Goal: Task Accomplishment & Management: Manage account settings

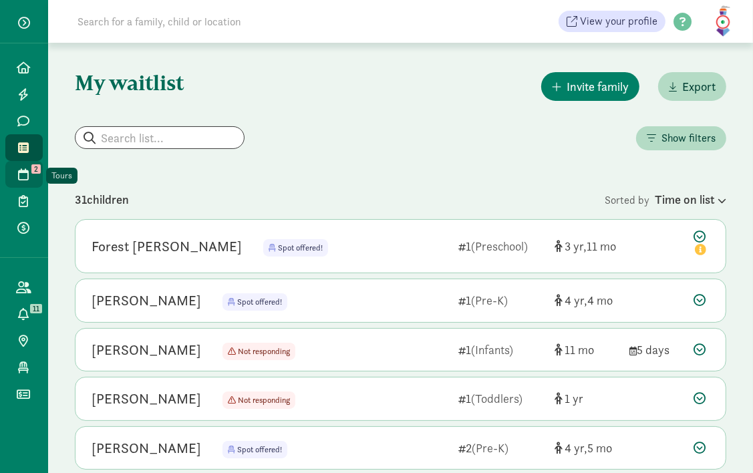
click at [32, 167] on span "2" at bounding box center [35, 168] width 9 height 9
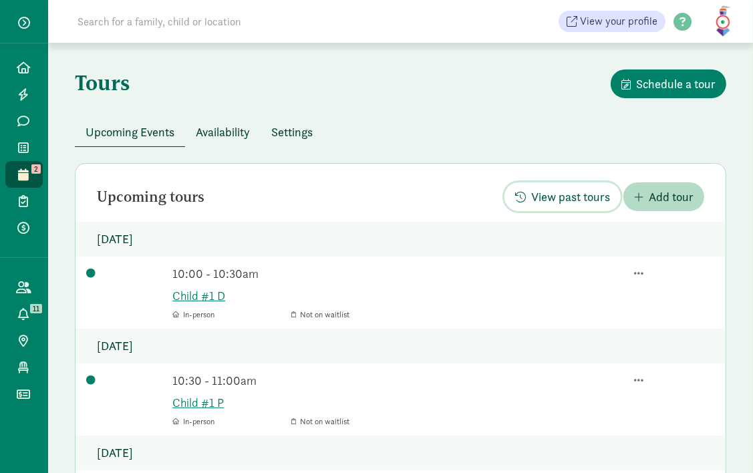
click at [559, 197] on span "View past tours" at bounding box center [570, 197] width 79 height 18
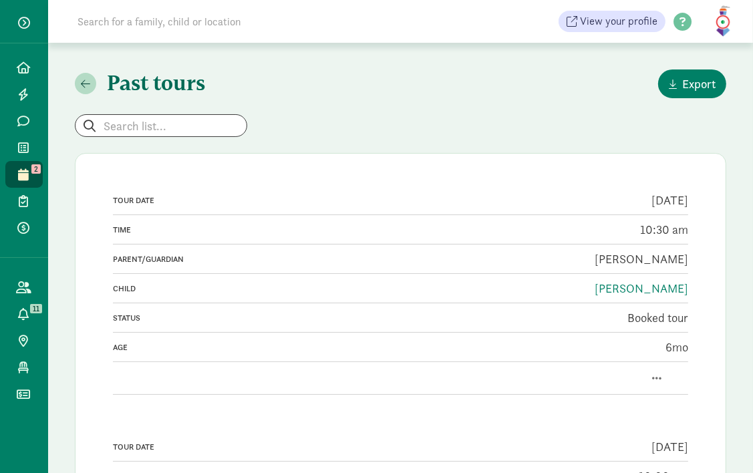
click at [250, 31] on input at bounding box center [257, 21] width 375 height 27
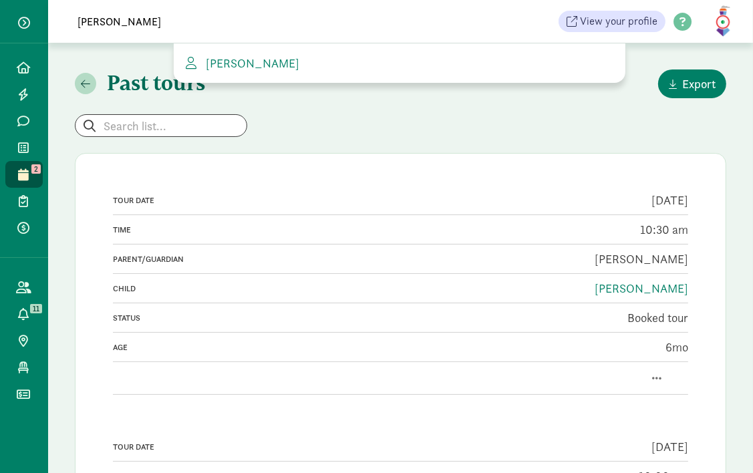
type input "[PERSON_NAME]"
click at [226, 61] on span "[PERSON_NAME]" at bounding box center [250, 62] width 99 height 15
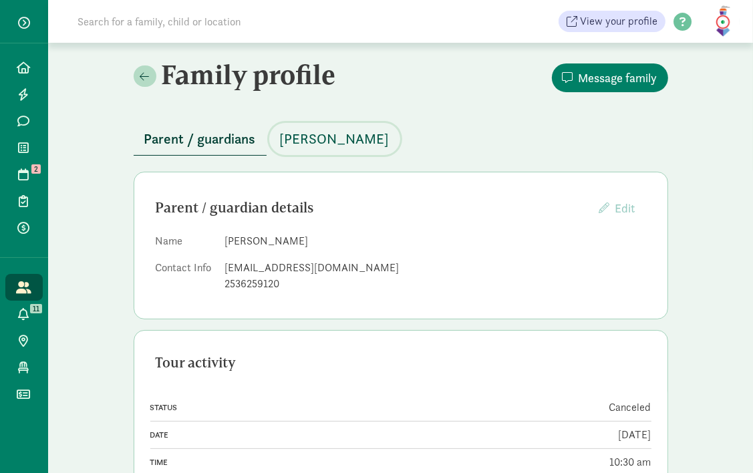
click at [326, 142] on span "[PERSON_NAME]" at bounding box center [335, 138] width 110 height 21
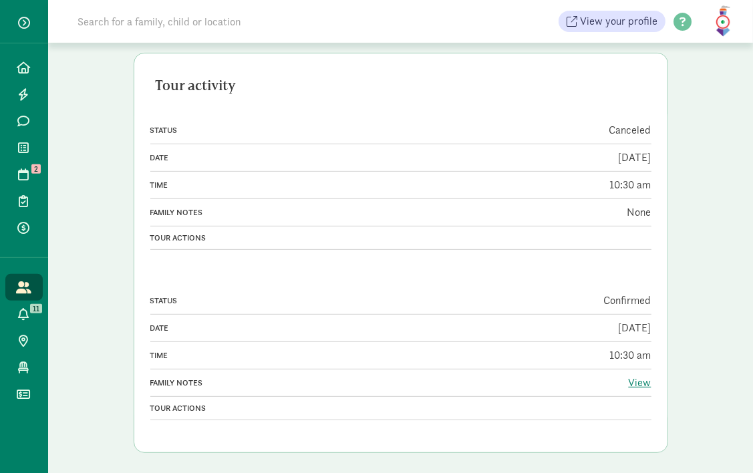
scroll to position [346, 0]
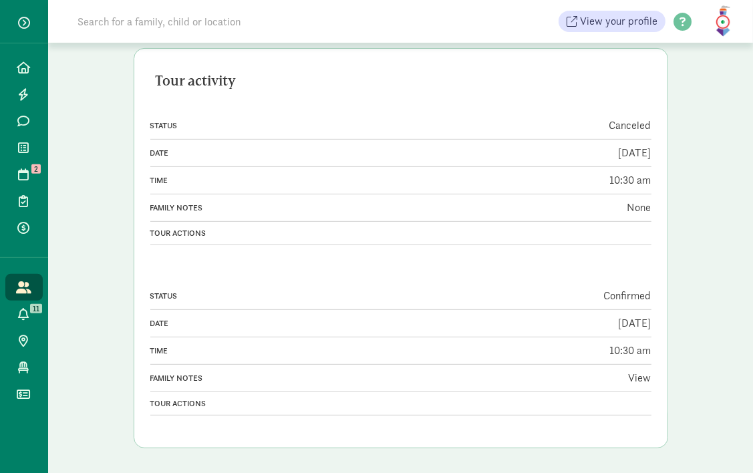
click at [643, 377] on link "View" at bounding box center [640, 378] width 23 height 14
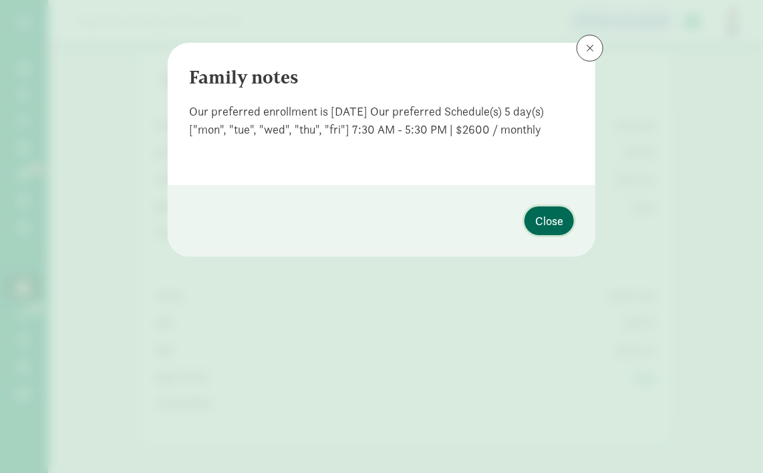
click at [539, 221] on span "Close" at bounding box center [549, 221] width 28 height 18
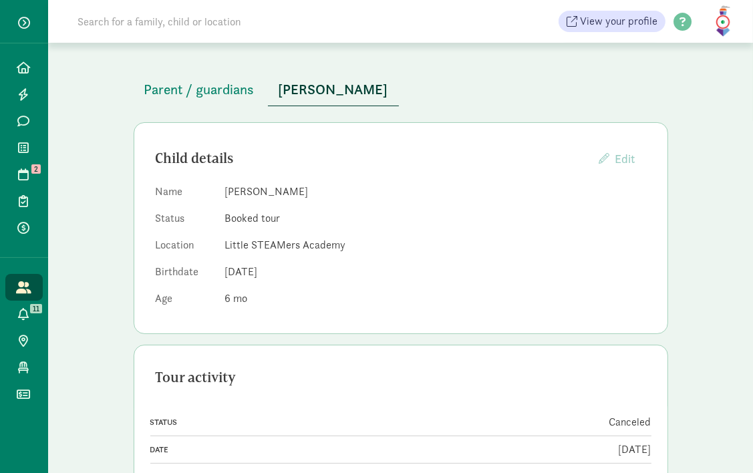
scroll to position [53, 0]
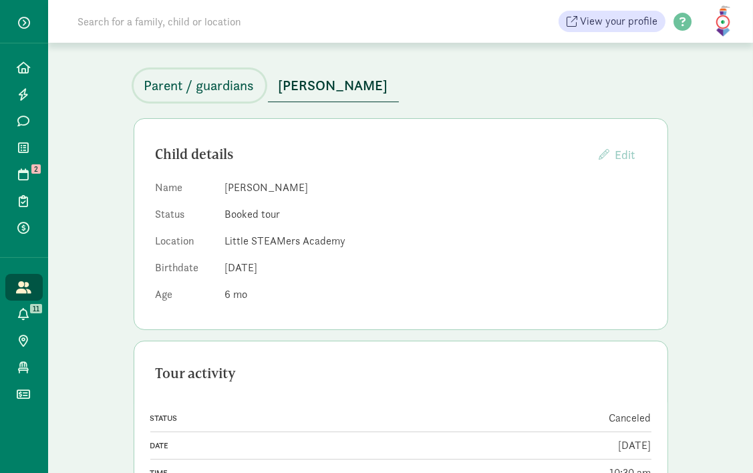
click at [165, 82] on span "Parent / guardians" at bounding box center [199, 85] width 110 height 21
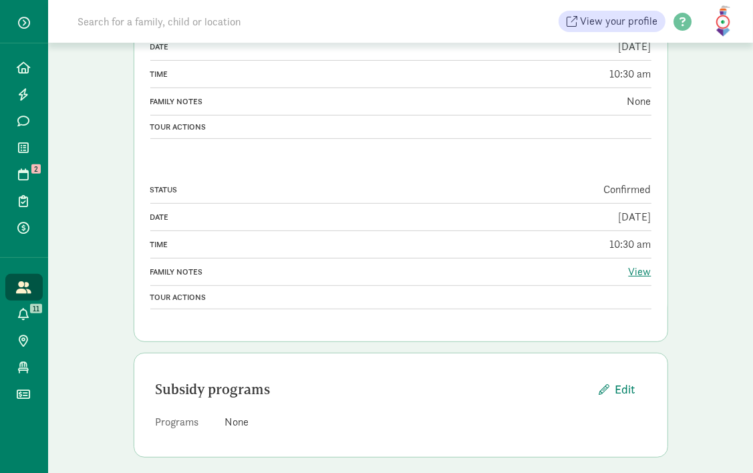
scroll to position [397, 0]
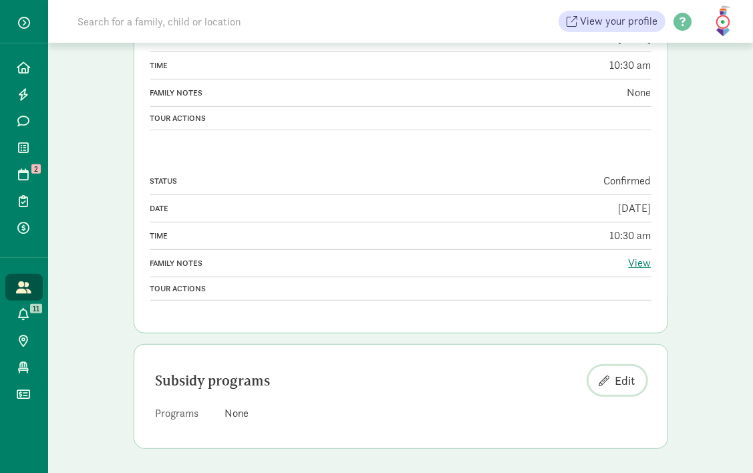
click at [627, 381] on span "Edit" at bounding box center [626, 381] width 20 height 18
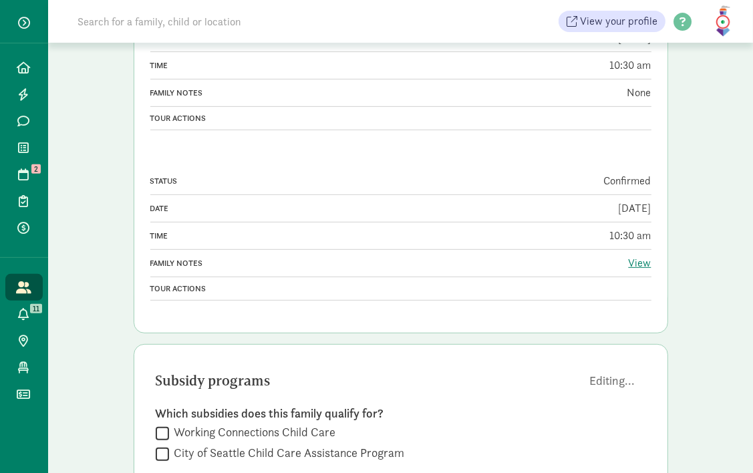
click at [178, 424] on label "Working Connections Child Care" at bounding box center [252, 432] width 167 height 16
click at [169, 424] on input "Working Connections Child Care" at bounding box center [162, 433] width 13 height 18
checkbox input "true"
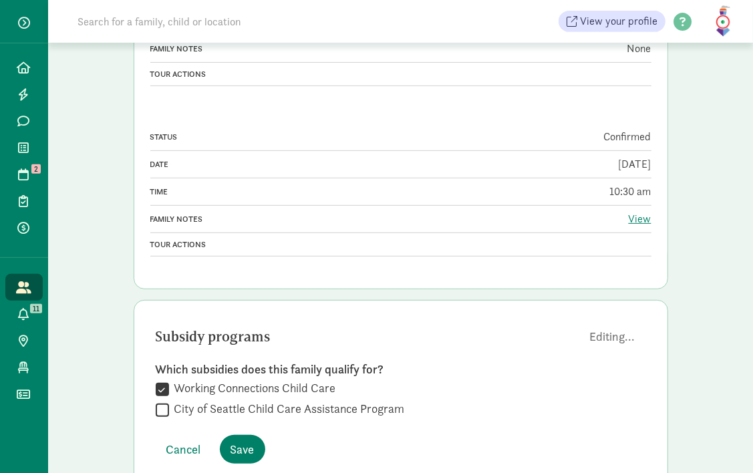
scroll to position [479, 0]
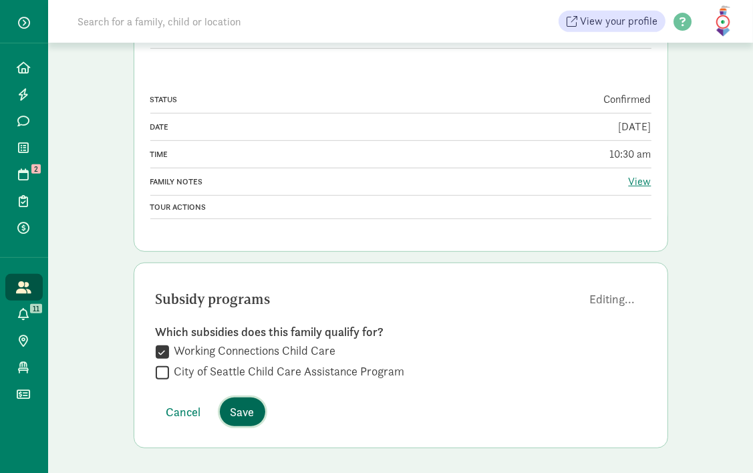
click at [243, 403] on span "Save" at bounding box center [243, 412] width 24 height 18
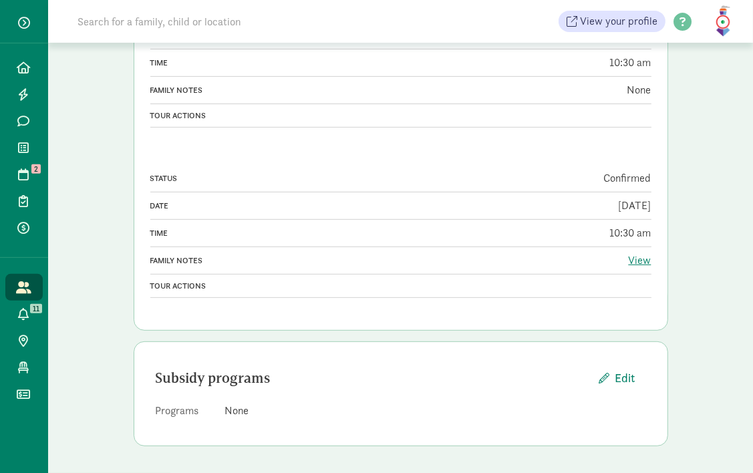
scroll to position [397, 0]
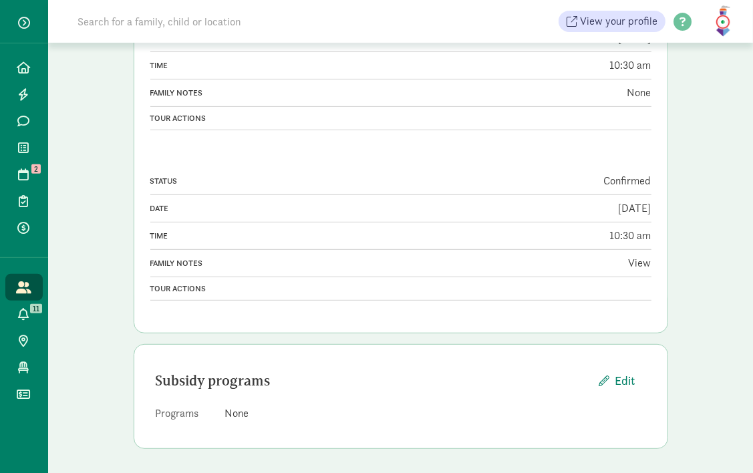
click at [642, 267] on link "View" at bounding box center [640, 263] width 23 height 14
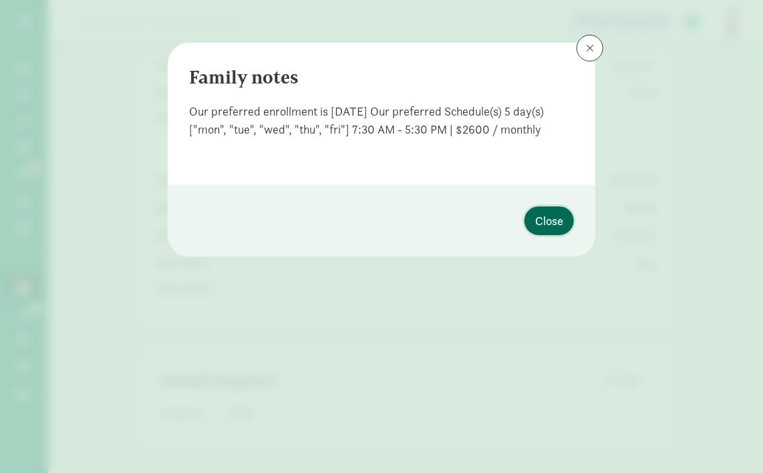
click at [560, 219] on span "Close" at bounding box center [549, 221] width 28 height 18
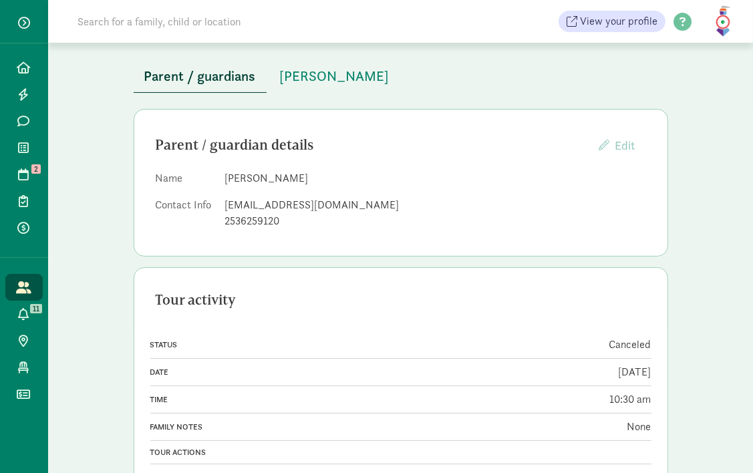
scroll to position [61, 0]
